Goal: Information Seeking & Learning: Learn about a topic

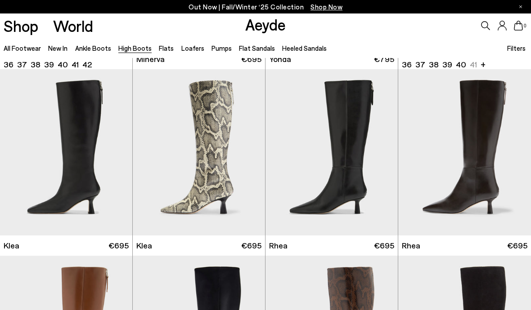
scroll to position [545, 0]
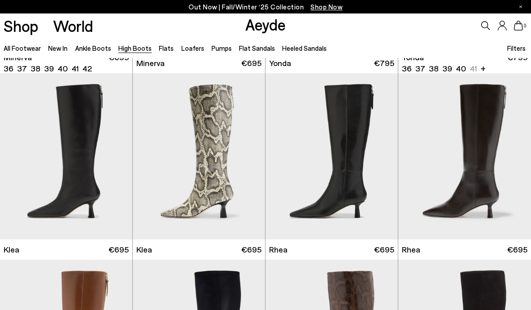
click at [442, 153] on img "1 / 6" at bounding box center [464, 156] width 133 height 166
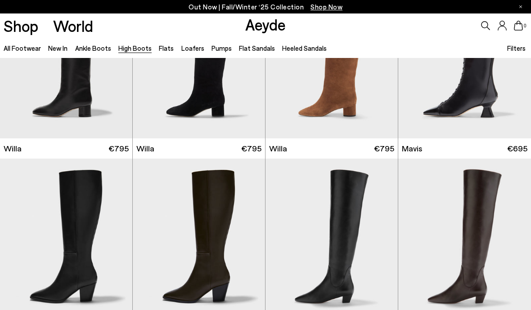
scroll to position [274, 0]
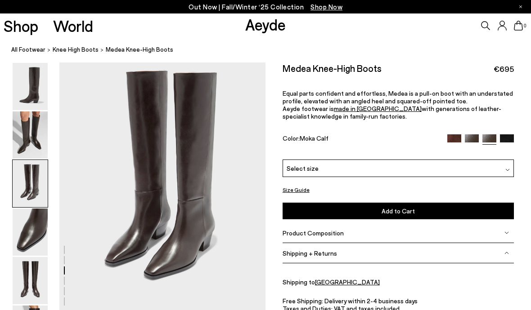
scroll to position [559, 0]
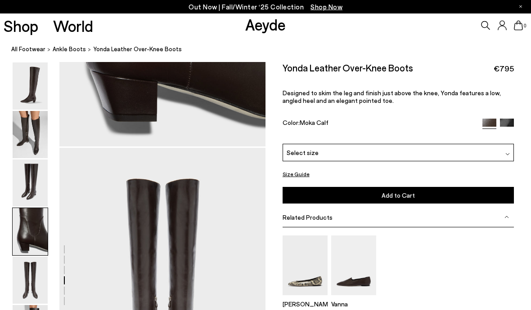
scroll to position [991, 0]
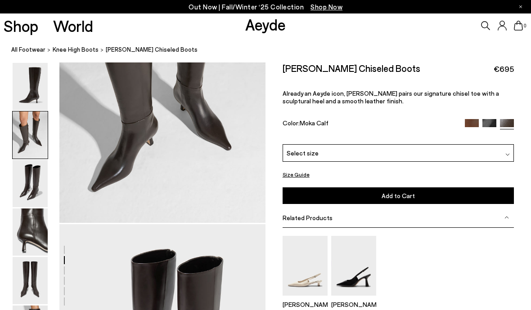
scroll to position [552, 0]
